Goal: Use online tool/utility: Use online tool/utility

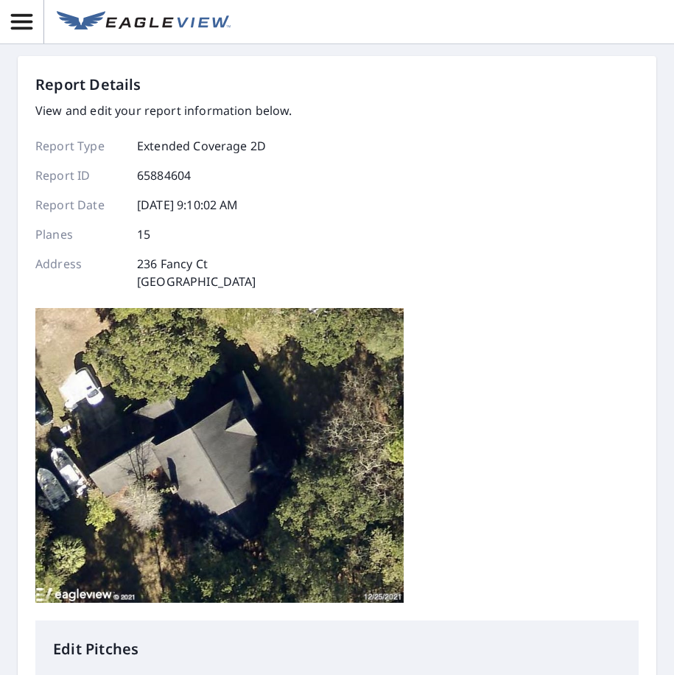
scroll to position [295, 0]
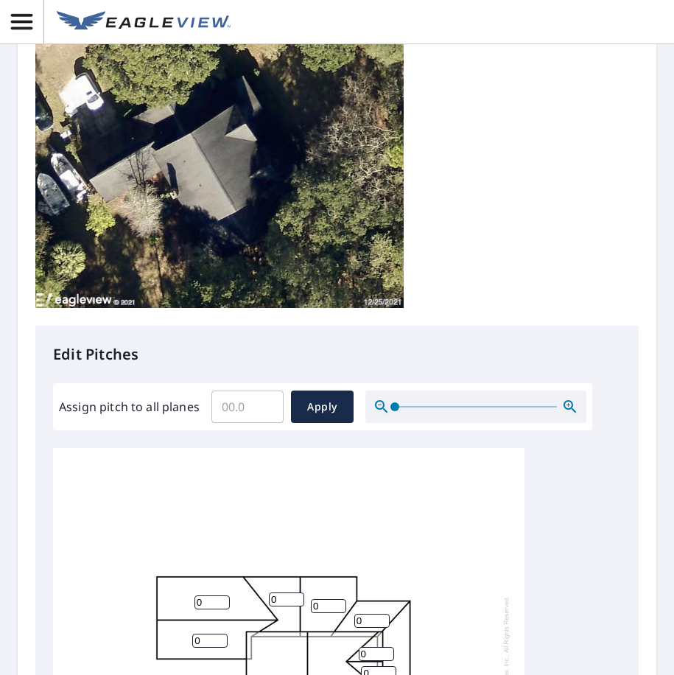
click at [239, 406] on input "Assign pitch to all planes" at bounding box center [247, 406] width 72 height 41
click at [236, 405] on input "Assign pitch to all planes" at bounding box center [247, 406] width 72 height 41
type input "7"
click at [330, 409] on span "Apply" at bounding box center [322, 407] width 39 height 18
type input "7"
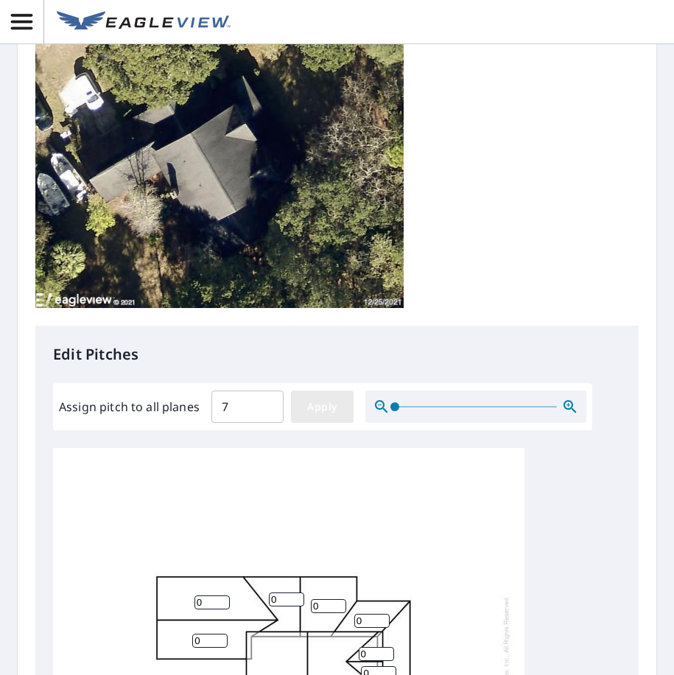
type input "7"
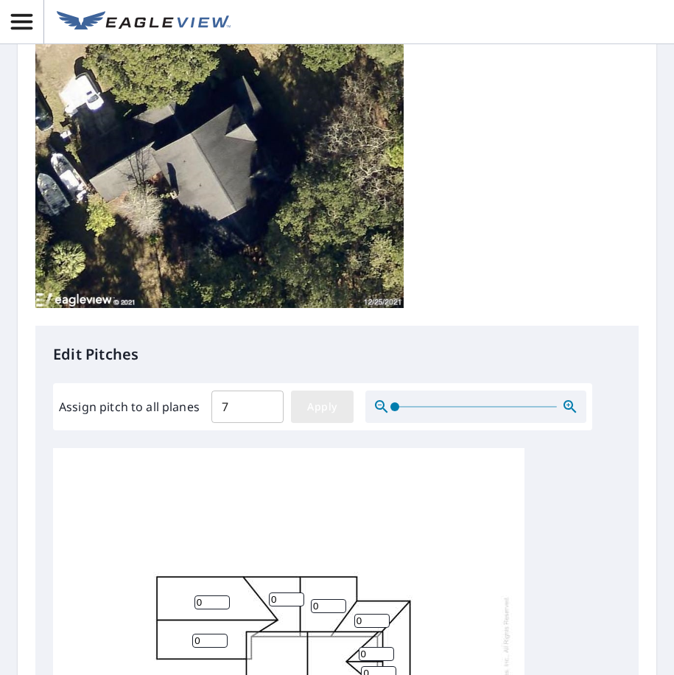
type input "7"
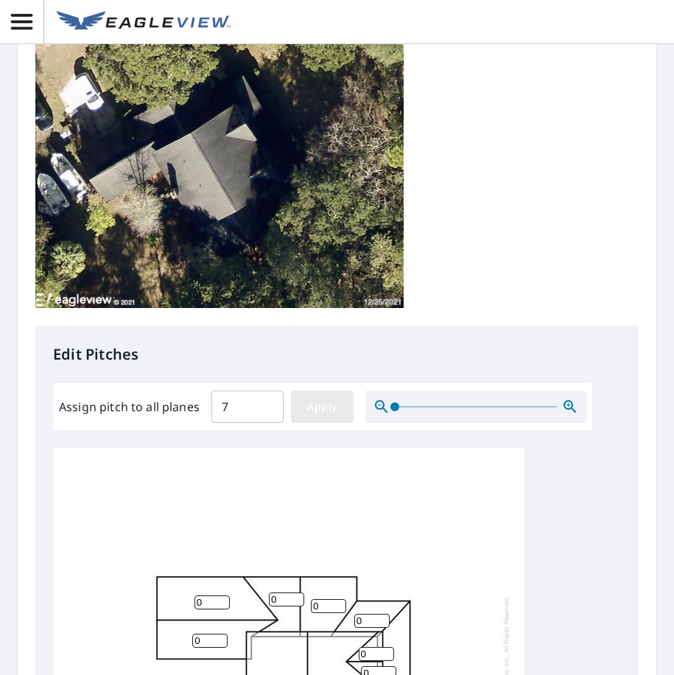
type input "7"
click at [321, 399] on span "Apply" at bounding box center [322, 407] width 39 height 18
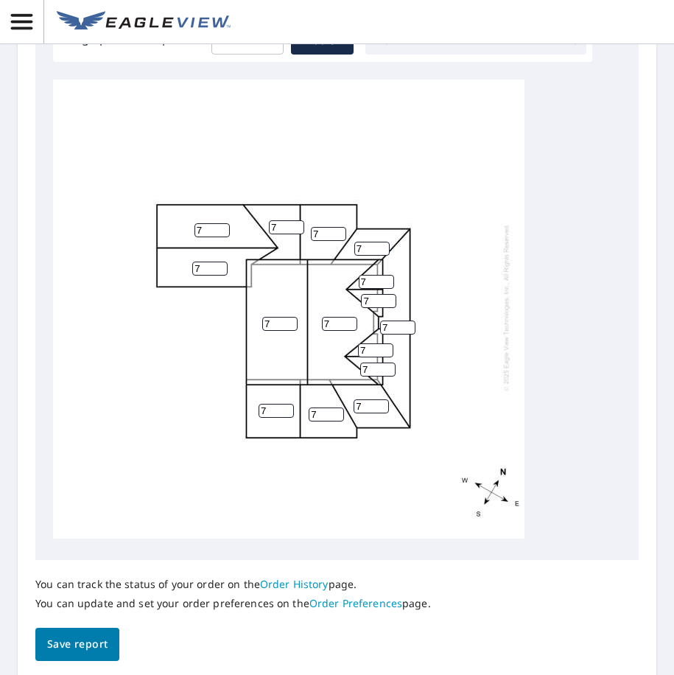
scroll to position [15, 0]
click at [80, 649] on span "Save report" at bounding box center [77, 644] width 60 height 18
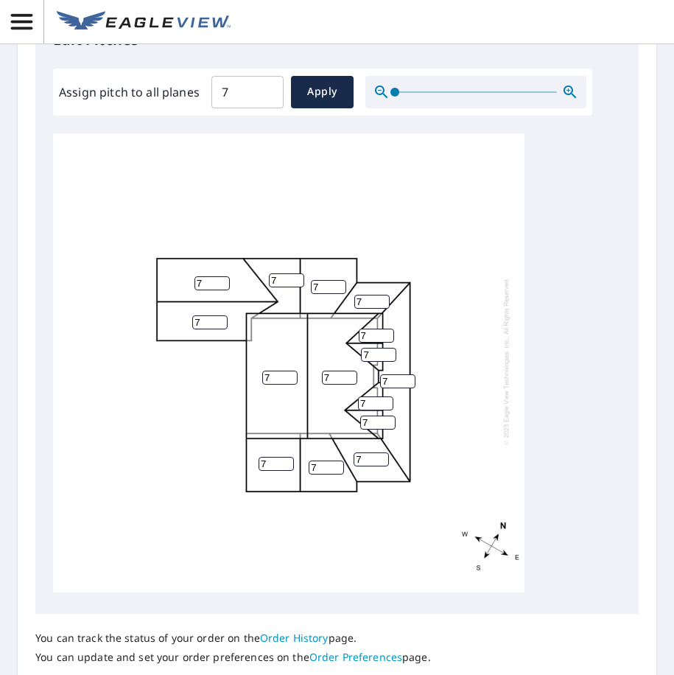
scroll to position [717, 0]
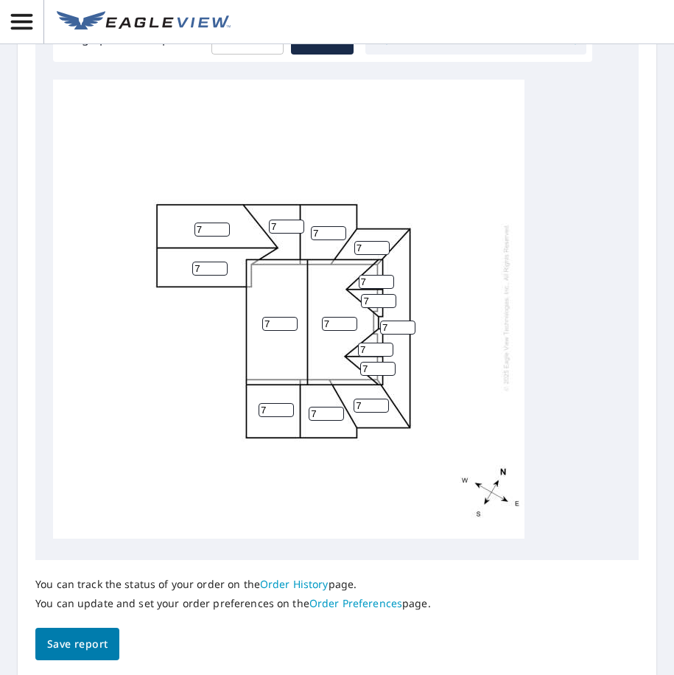
click at [91, 642] on span "Save report" at bounding box center [77, 644] width 60 height 18
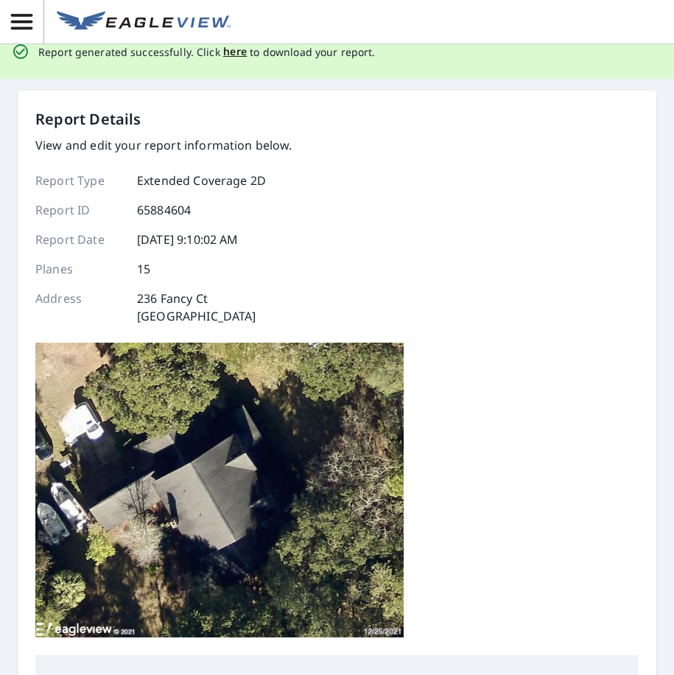
scroll to position [0, 0]
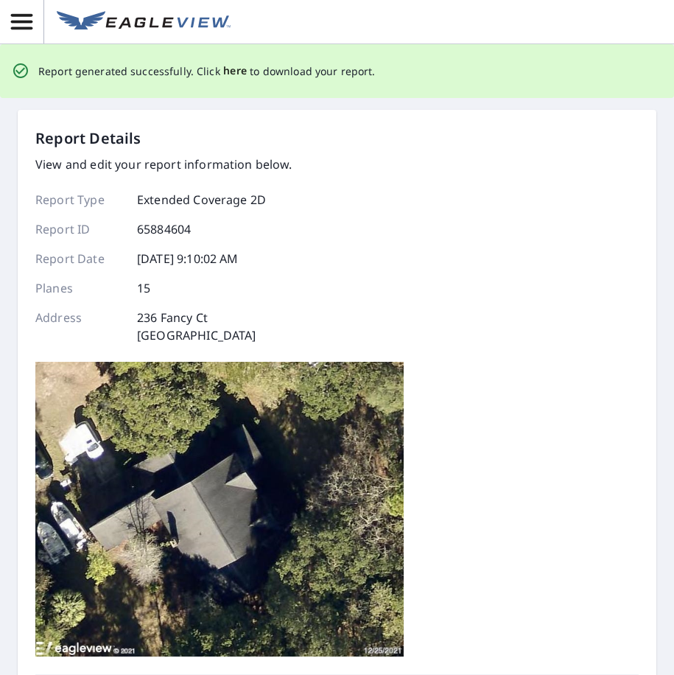
click at [236, 66] on span "here" at bounding box center [235, 71] width 24 height 18
